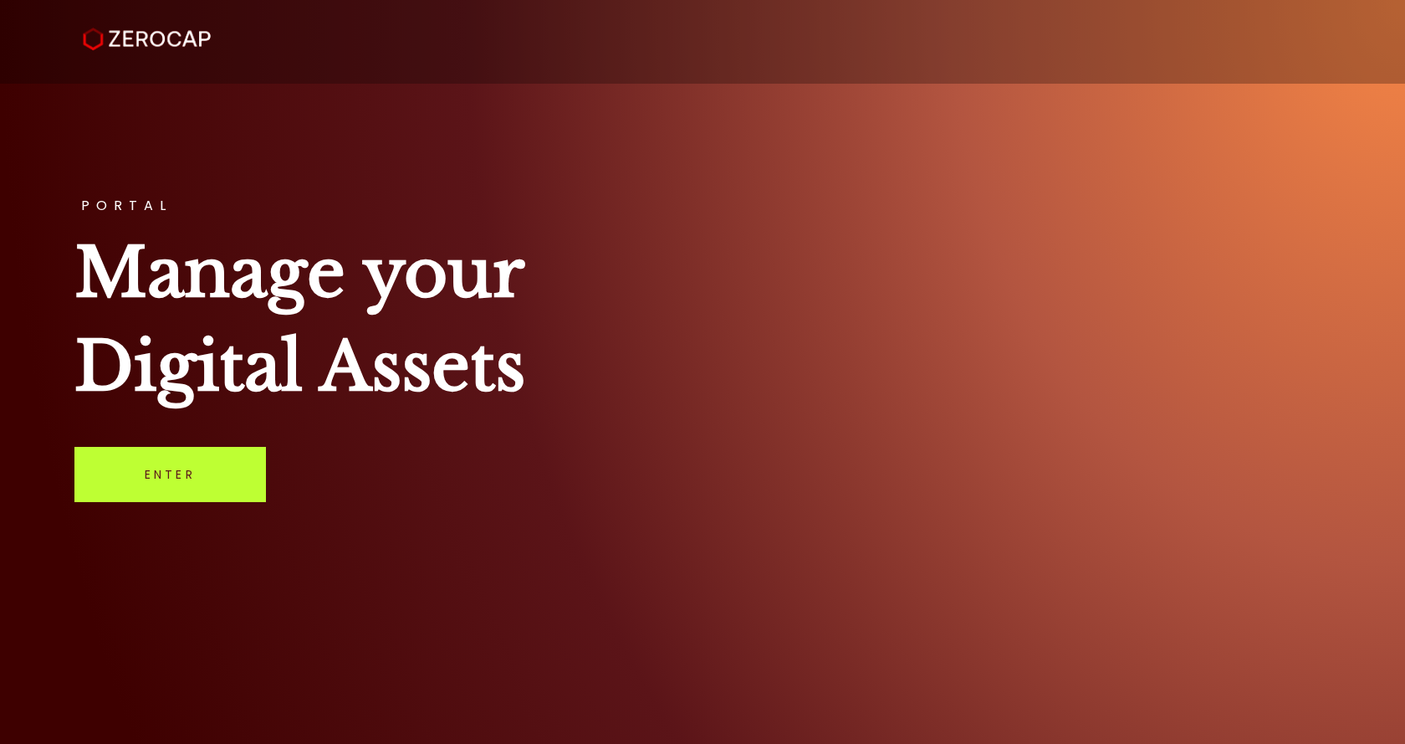
click at [212, 485] on link "Enter" at bounding box center [170, 474] width 192 height 55
click at [231, 474] on link "Enter" at bounding box center [170, 474] width 192 height 55
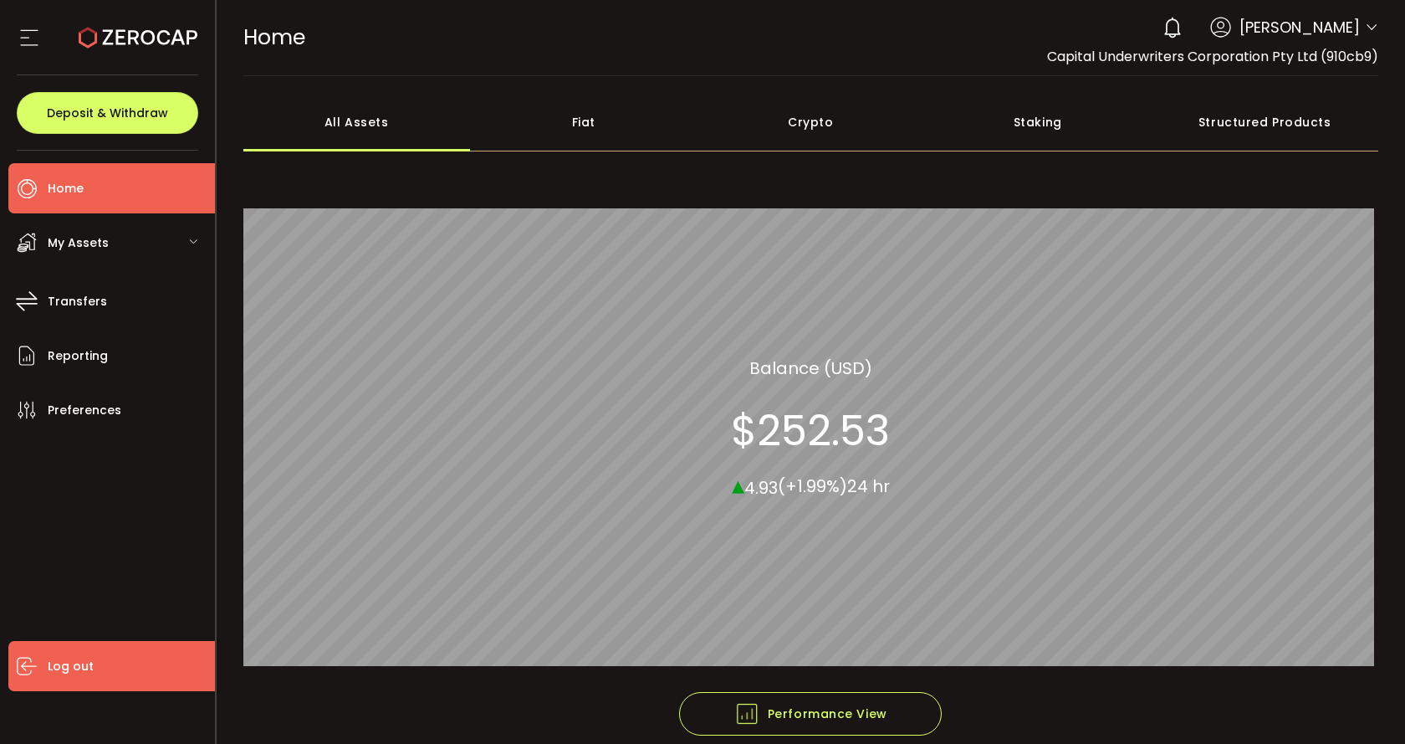
click at [56, 658] on span "Log out" at bounding box center [71, 666] width 46 height 24
